Goal: Task Accomplishment & Management: Manage account settings

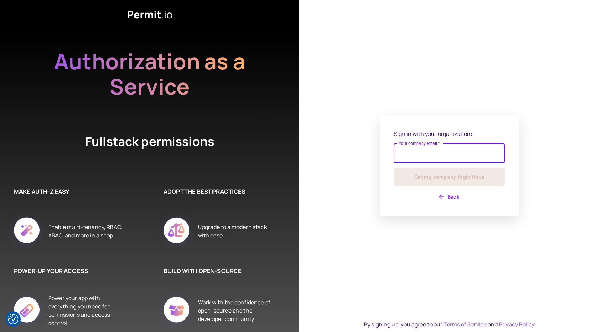
click at [417, 161] on input "Your company email   *" at bounding box center [449, 152] width 111 height 19
type input "**********"
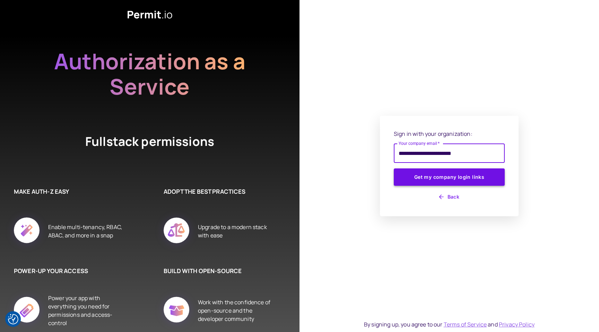
click at [413, 178] on button "Get my company login links" at bounding box center [449, 176] width 111 height 17
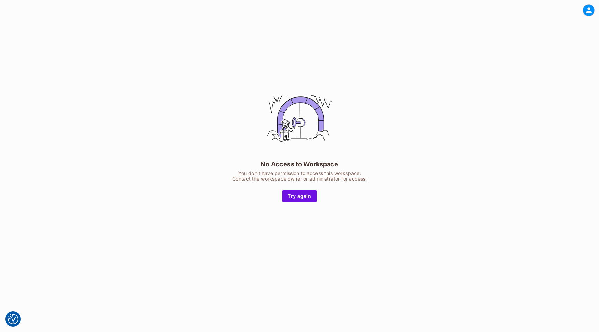
click at [587, 6] on icon at bounding box center [588, 10] width 9 height 9
click at [546, 28] on span "Shaily Kamble" at bounding box center [571, 27] width 82 height 7
click at [297, 197] on div at bounding box center [299, 166] width 599 height 332
click at [294, 195] on button "Try again" at bounding box center [299, 196] width 35 height 12
